Goal: Task Accomplishment & Management: Use online tool/utility

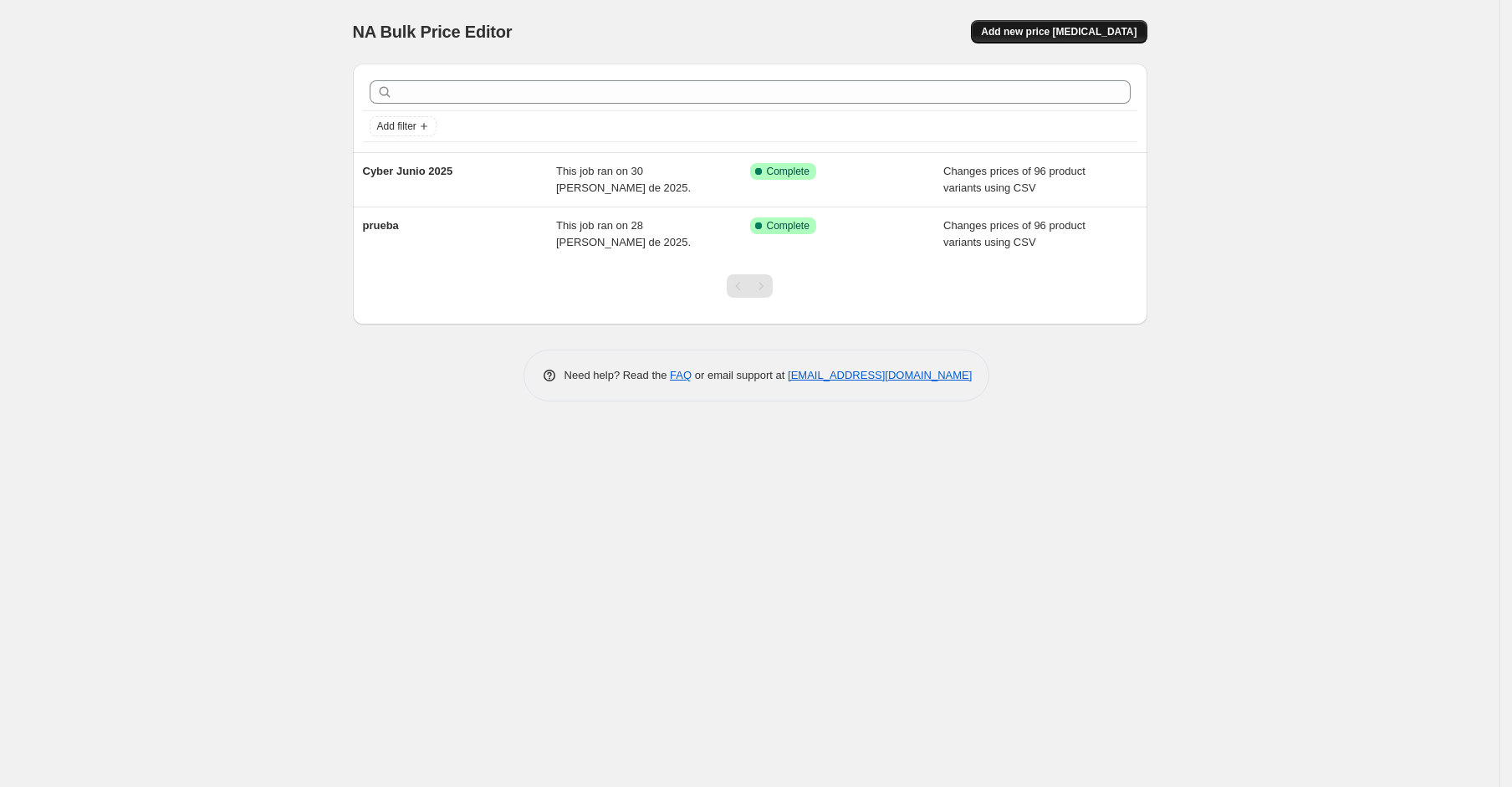
click at [1093, 32] on span "Add new price change job" at bounding box center [1059, 31] width 155 height 13
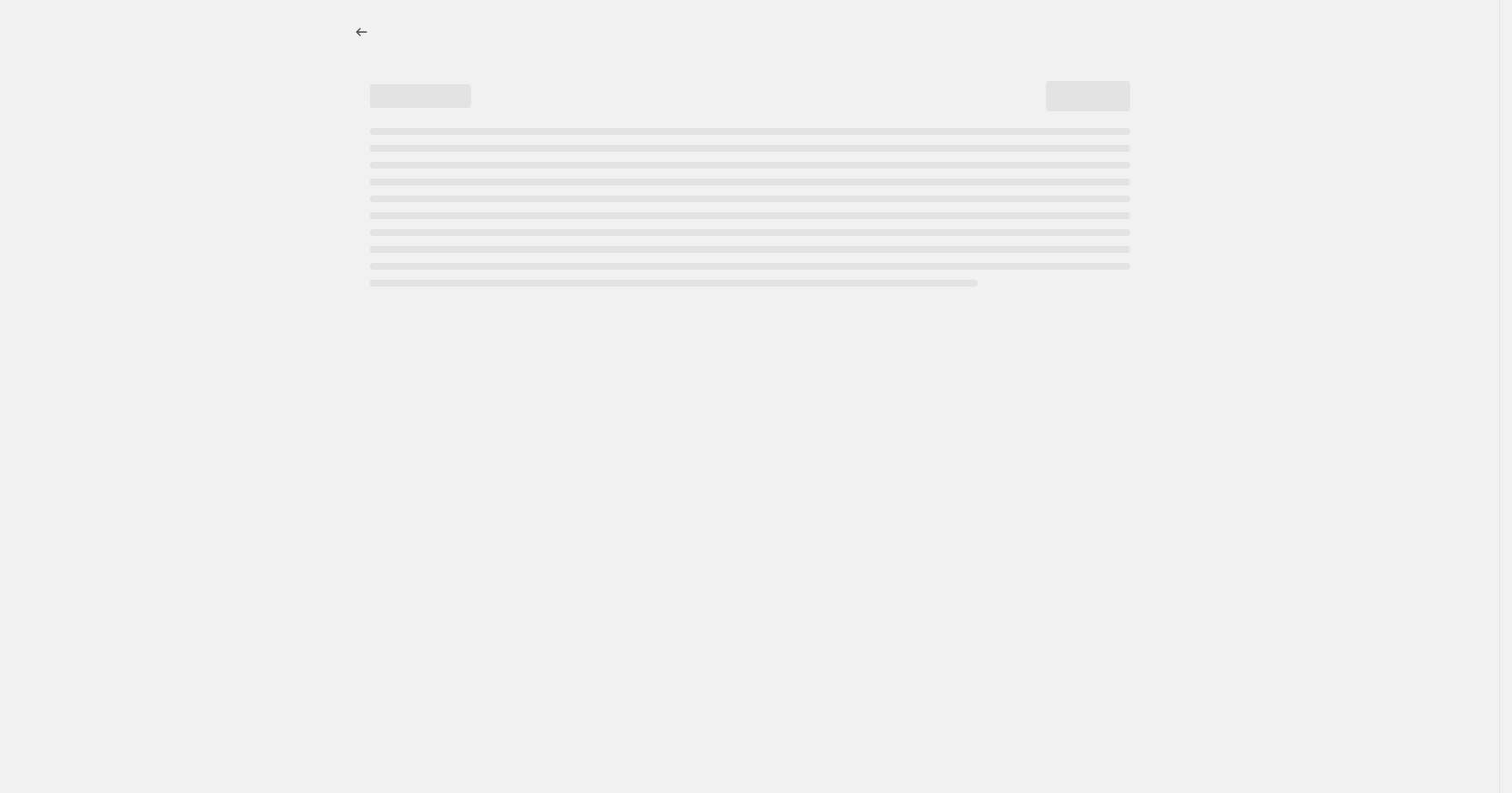
select select "percentage"
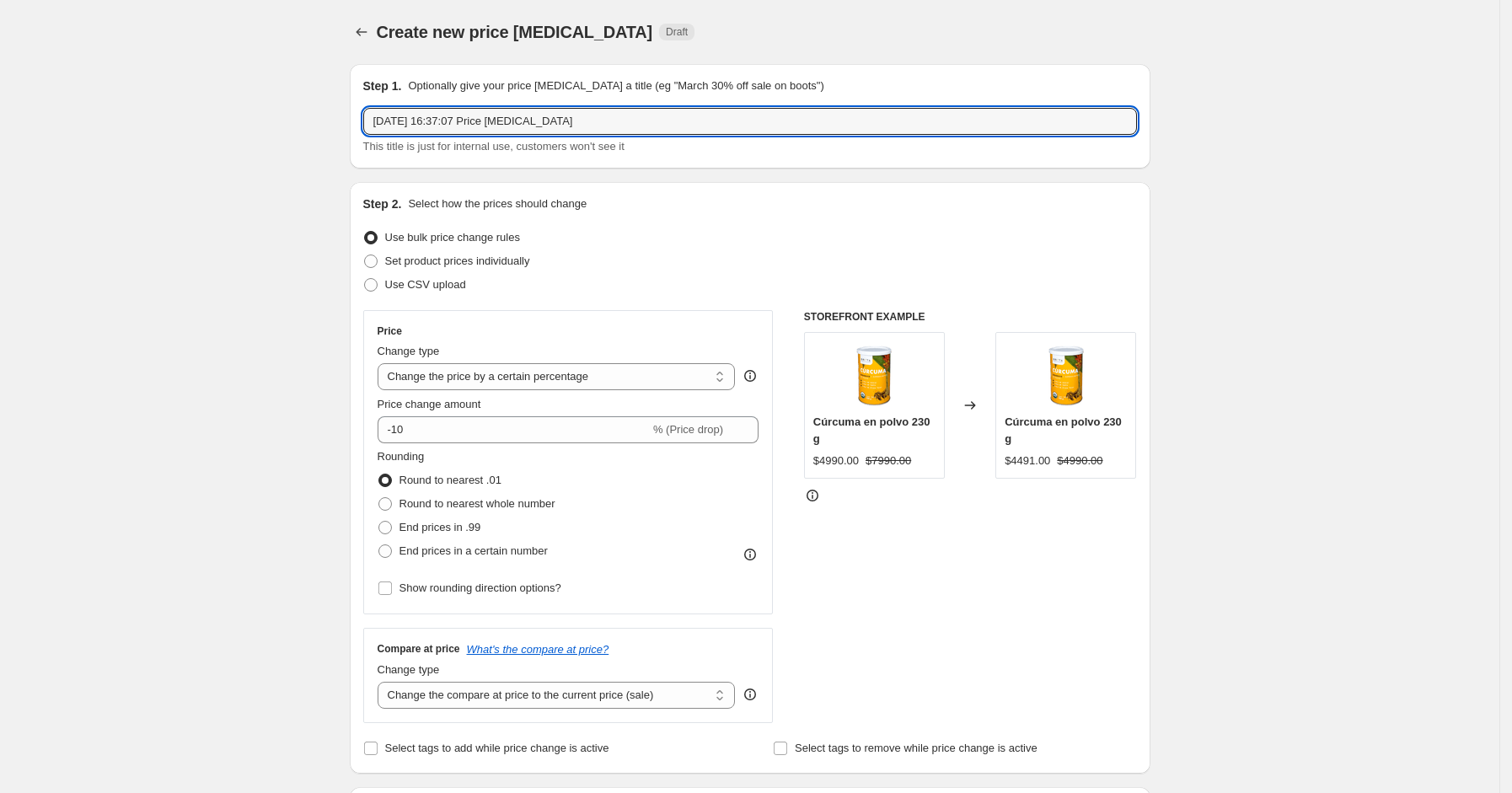
drag, startPoint x: 599, startPoint y: 119, endPoint x: 341, endPoint y: 107, distance: 258.3
type input "Cyber octubre 2025"
click at [378, 282] on span at bounding box center [371, 284] width 13 height 13
click at [365, 279] on input "Use CSV upload" at bounding box center [364, 278] width 1 height 1
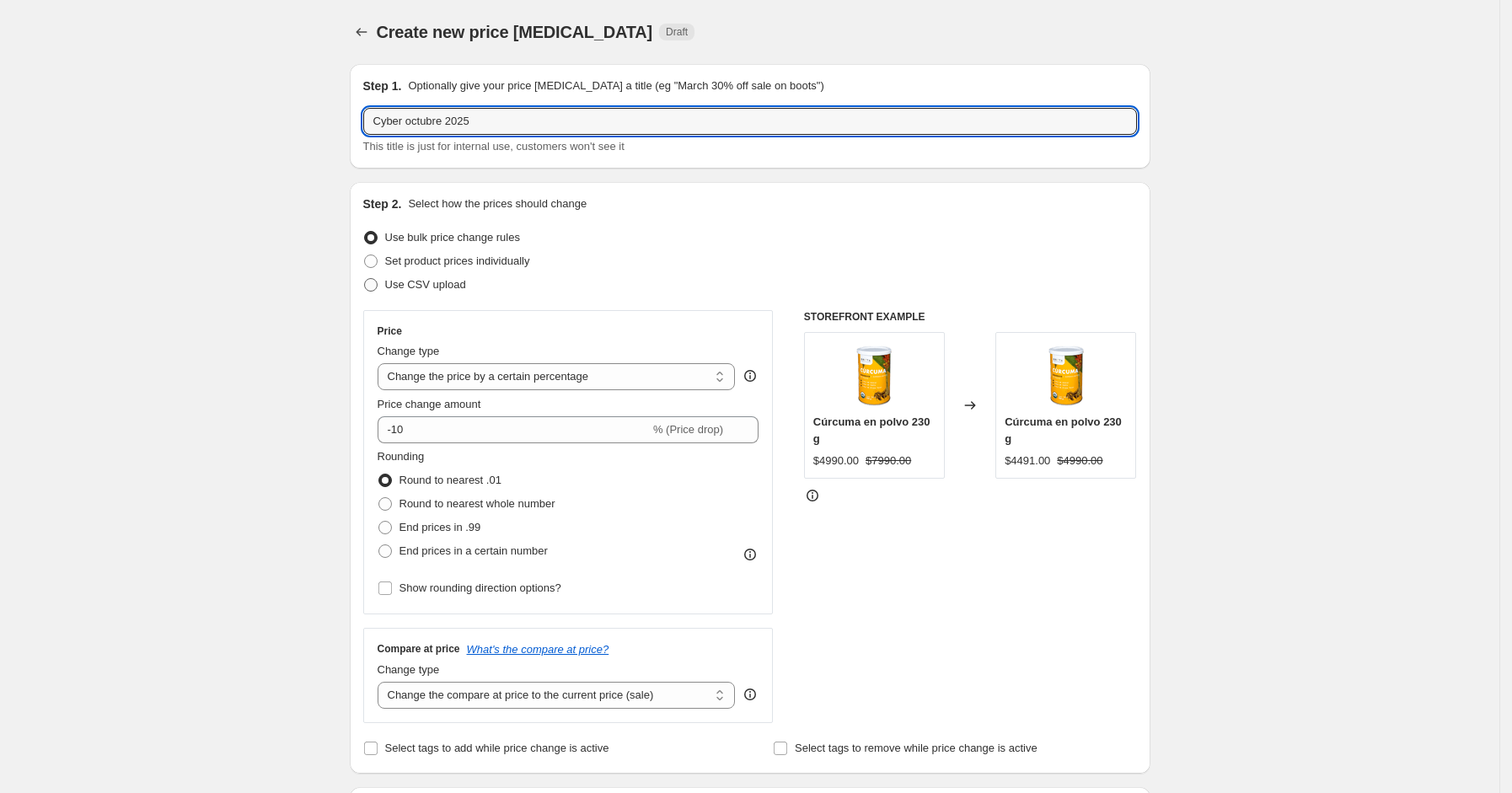
radio input "true"
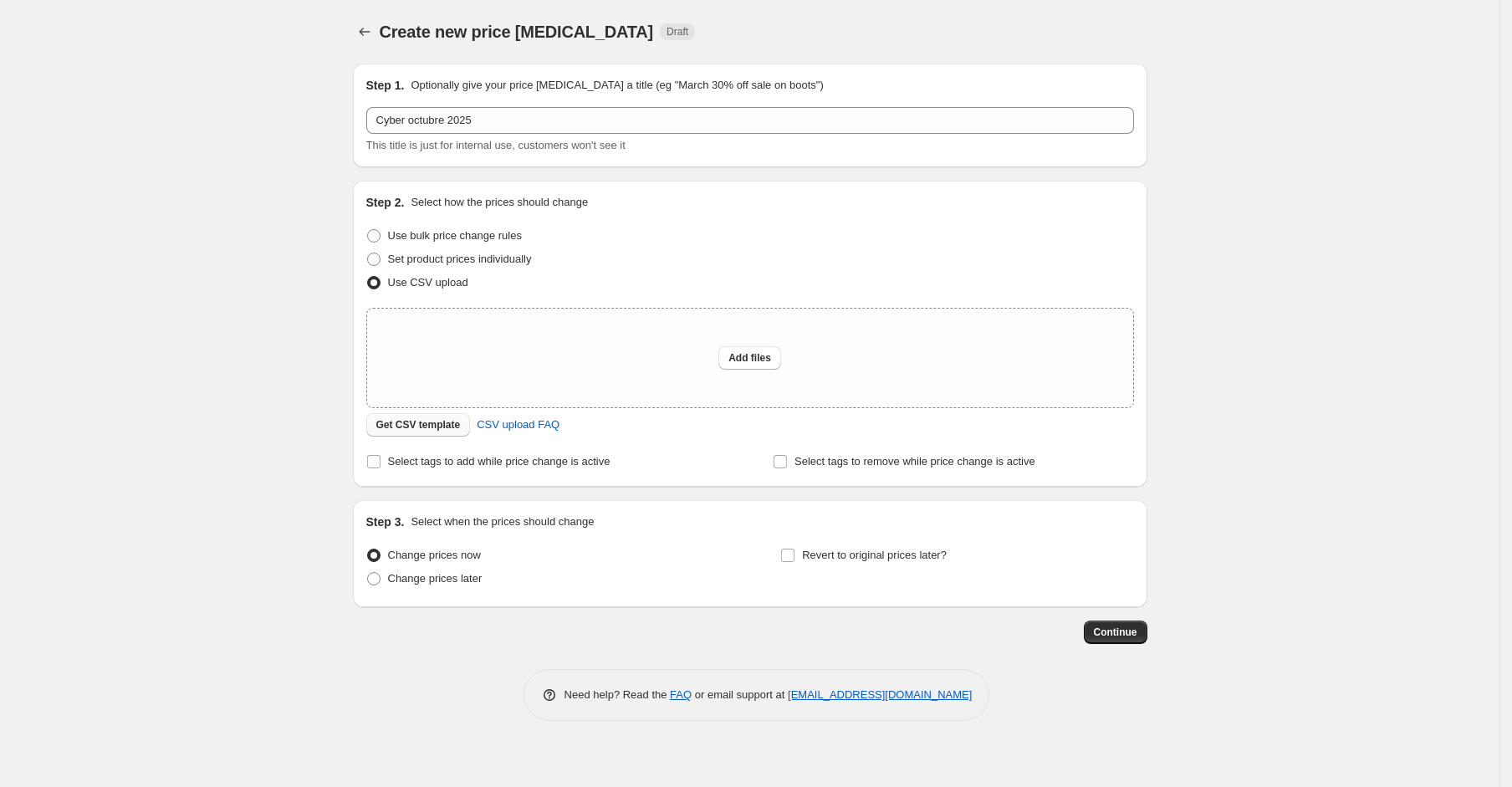
click at [444, 423] on span "Get CSV template" at bounding box center [419, 424] width 85 height 13
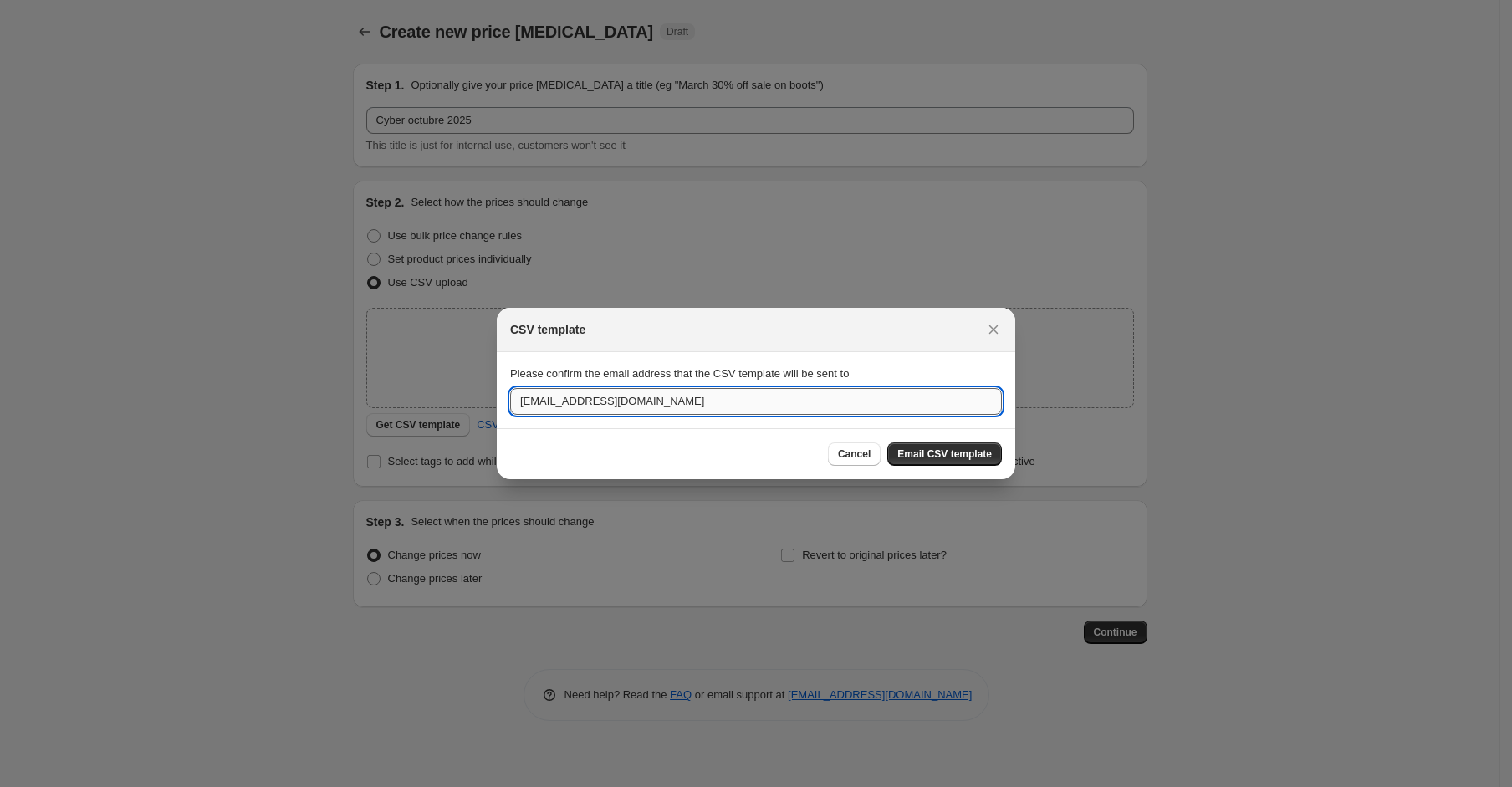
drag, startPoint x: 638, startPoint y: 407, endPoint x: 573, endPoint y: 408, distance: 65.0
click at [573, 408] on input "contacto@brotavida.cl" at bounding box center [756, 401] width 492 height 26
type input "contacto@digitalizame.cl"
click at [919, 457] on span "Email CSV template" at bounding box center [944, 453] width 94 height 13
